Goal: Task Accomplishment & Management: Manage account settings

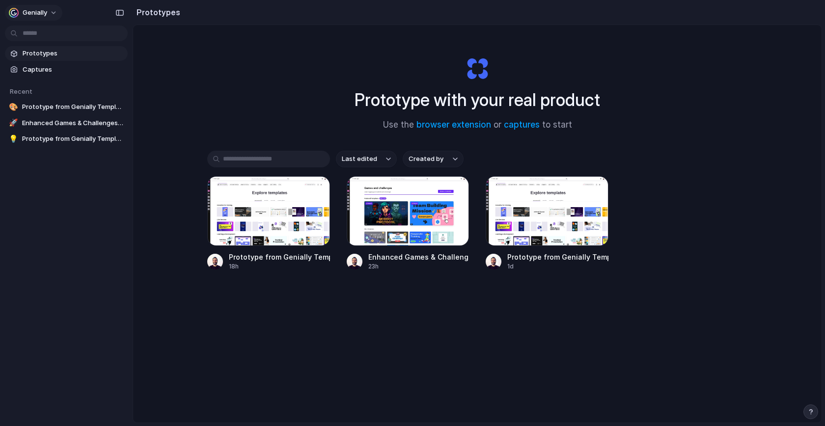
click at [35, 8] on span "Genially" at bounding box center [35, 13] width 25 height 10
click at [258, 101] on div "Settings Invite members Change theme Sign out" at bounding box center [412, 213] width 825 height 426
click at [30, 7] on button "Genially" at bounding box center [33, 13] width 57 height 16
click at [37, 30] on span "Settings" at bounding box center [36, 35] width 27 height 10
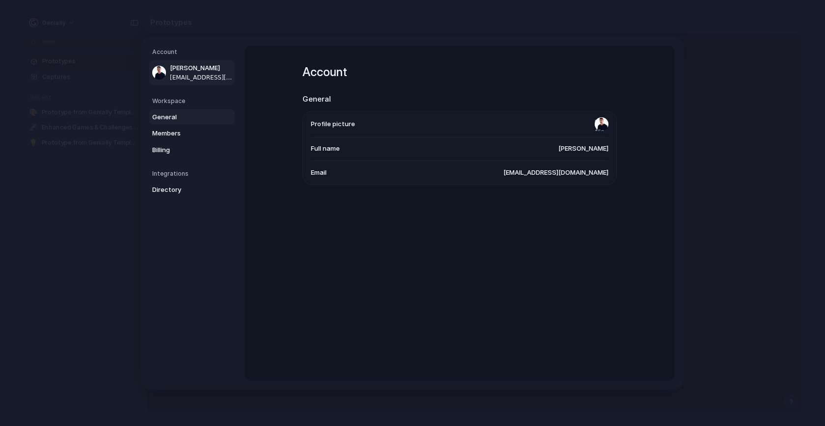
click at [168, 118] on span "General" at bounding box center [183, 117] width 63 height 10
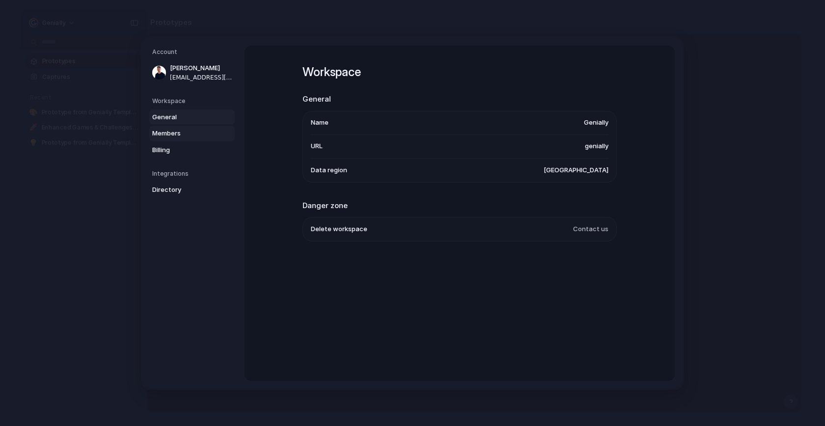
click at [172, 131] on span "Members" at bounding box center [183, 134] width 63 height 10
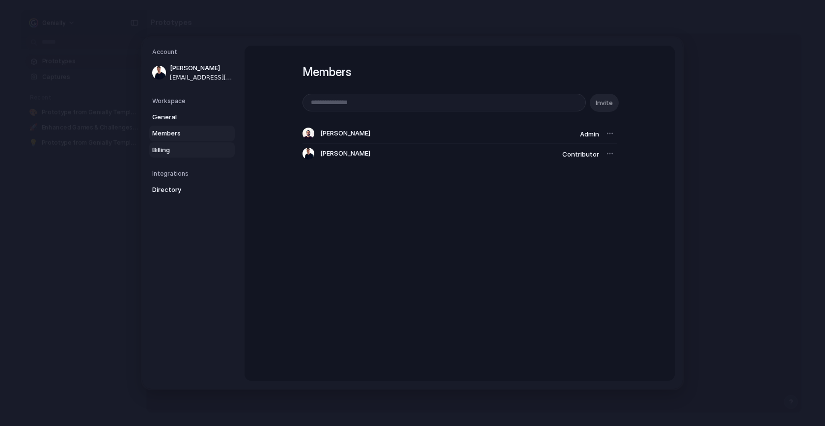
click at [172, 149] on span "Billing" at bounding box center [183, 150] width 63 height 10
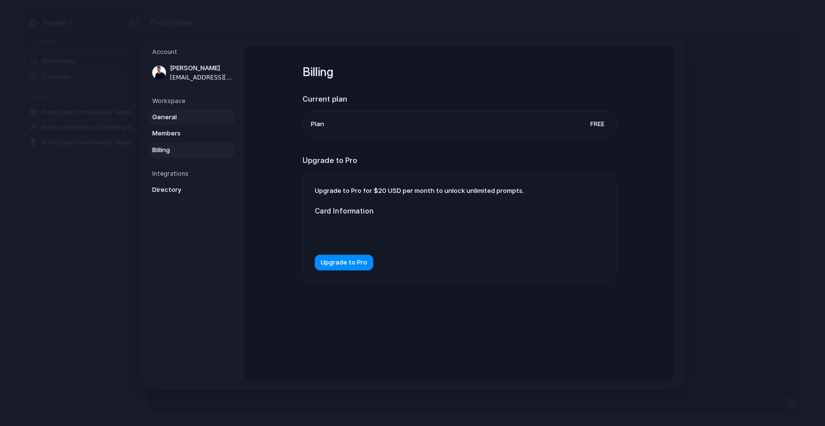
click at [170, 115] on span "General" at bounding box center [183, 117] width 63 height 10
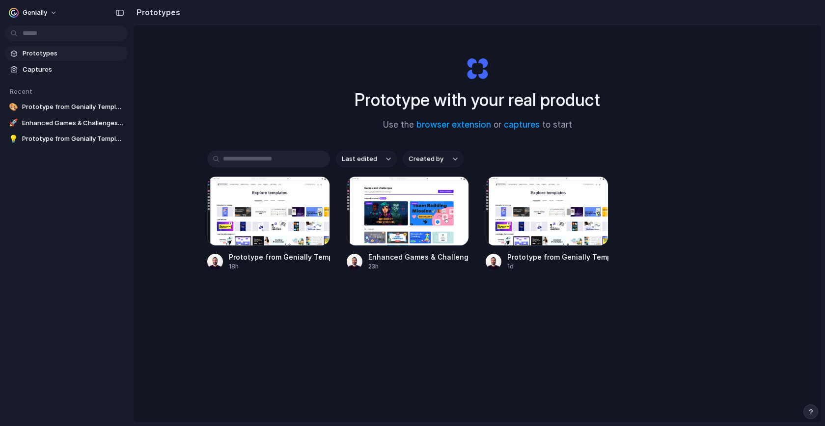
click at [414, 162] on span "Created by" at bounding box center [426, 159] width 35 height 10
click at [312, 125] on div "All users [PERSON_NAME]" at bounding box center [412, 213] width 825 height 426
click at [45, 6] on button "Genially" at bounding box center [33, 13] width 57 height 16
click at [41, 35] on span "Settings" at bounding box center [36, 35] width 27 height 10
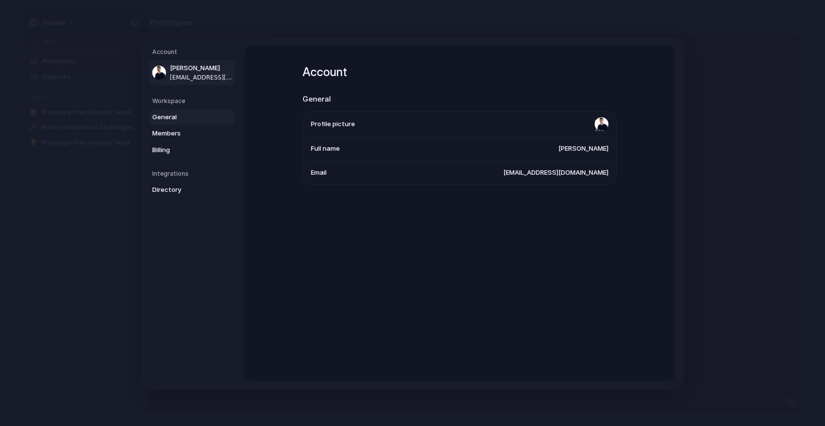
click at [174, 114] on span "General" at bounding box center [183, 117] width 63 height 10
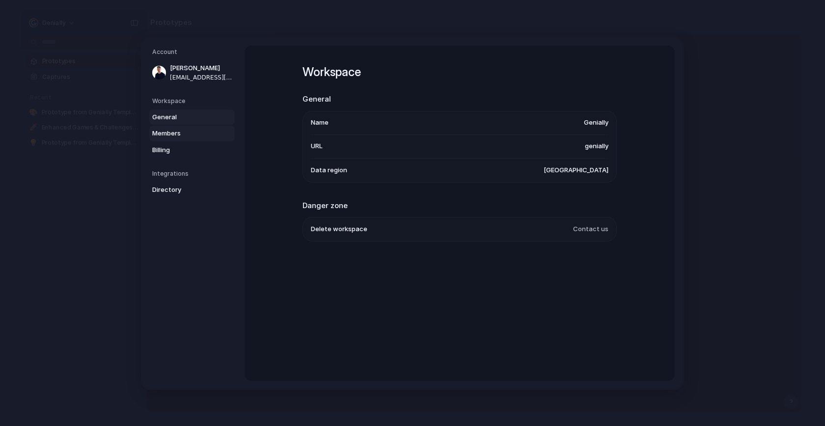
click at [189, 136] on span "Members" at bounding box center [183, 134] width 63 height 10
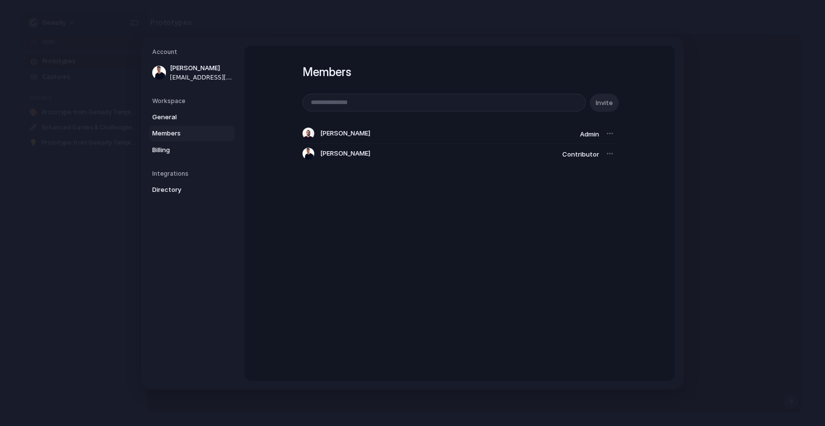
click at [344, 221] on div "Members Invite [PERSON_NAME] Admin [PERSON_NAME] Contributor" at bounding box center [460, 213] width 430 height 335
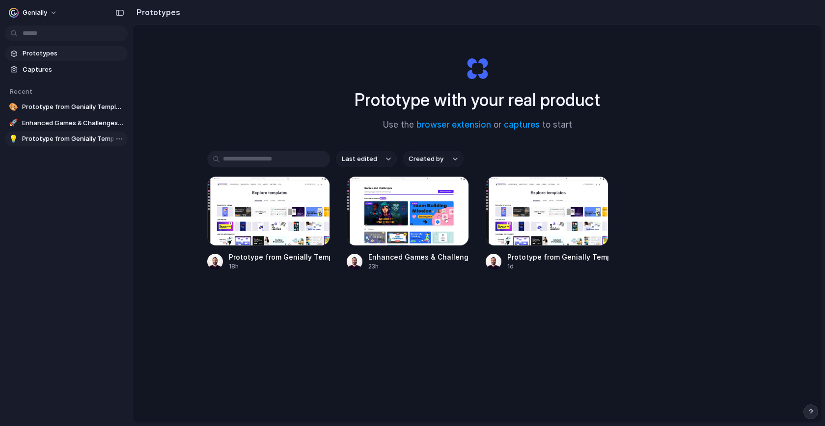
click at [66, 138] on span "Prototype from Genially Templates Panel" at bounding box center [73, 139] width 102 height 10
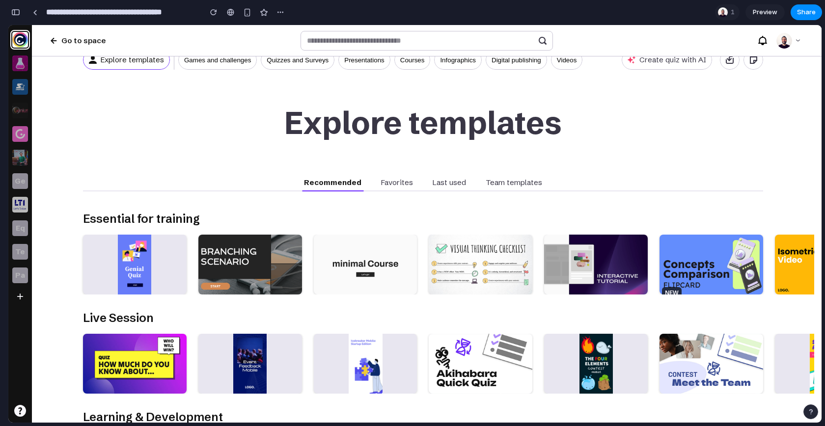
scroll to position [27, 0]
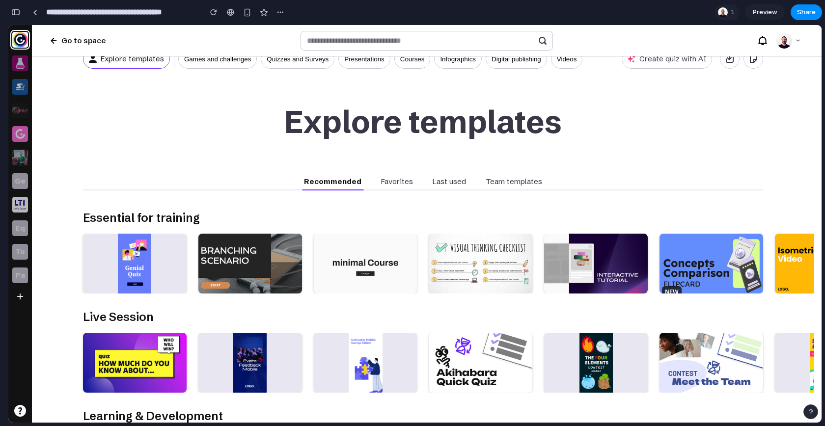
click at [389, 184] on p "Favorites" at bounding box center [397, 182] width 32 height 10
click at [422, 184] on div "Recommended Favorites Last used Team templates" at bounding box center [423, 183] width 242 height 16
click at [447, 181] on p "Last used" at bounding box center [449, 182] width 33 height 10
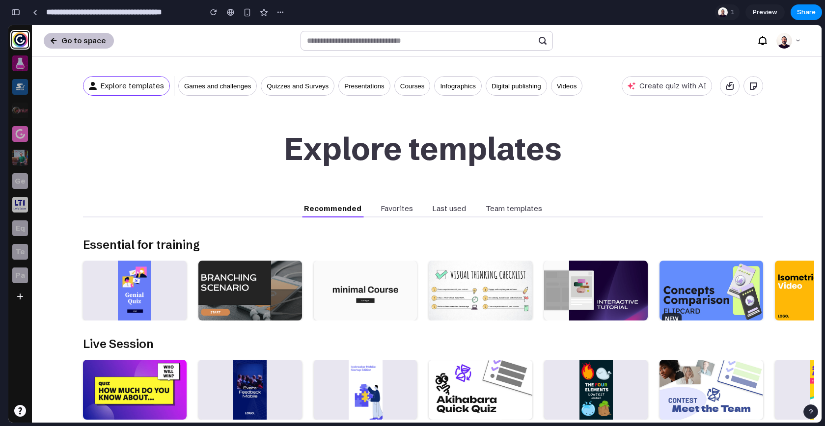
click at [56, 41] on icon at bounding box center [54, 41] width 8 height 8
click at [35, 11] on div at bounding box center [35, 12] width 4 height 5
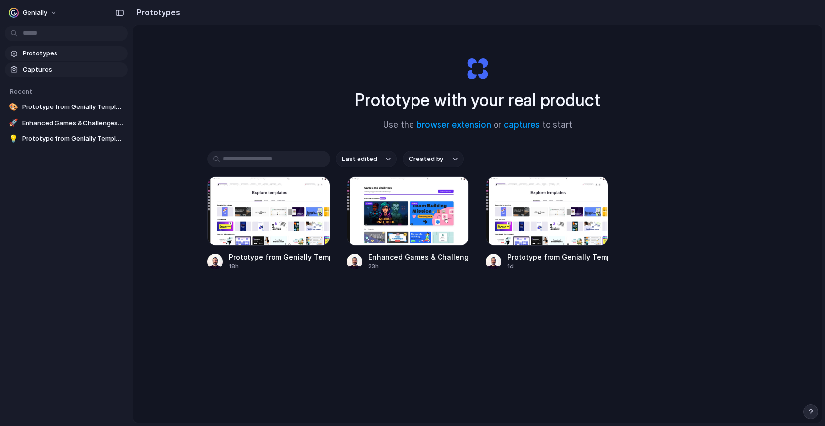
click at [62, 70] on span "Captures" at bounding box center [73, 70] width 101 height 10
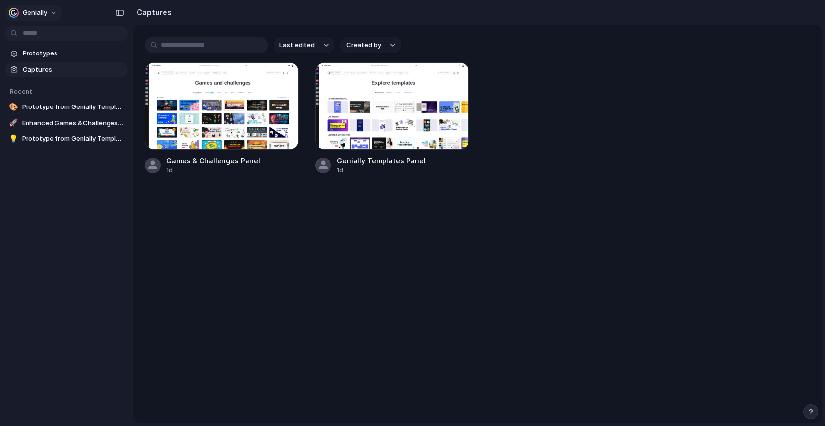
click at [30, 9] on span "Genially" at bounding box center [35, 13] width 25 height 10
click at [46, 81] on span "Sign out" at bounding box center [36, 82] width 26 height 10
